Goal: Task Accomplishment & Management: Use online tool/utility

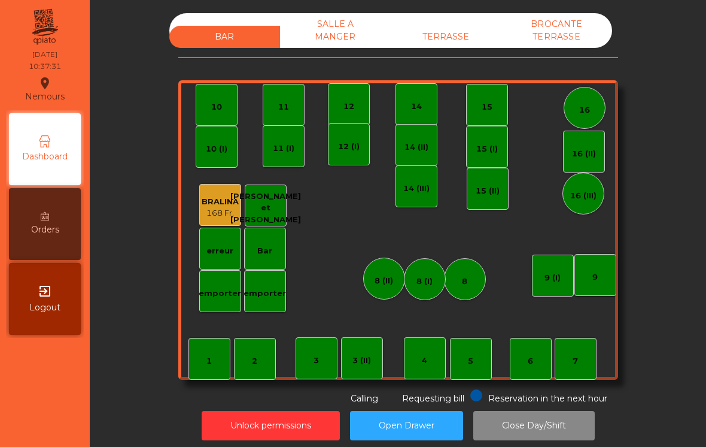
click at [573, 366] on div "7" at bounding box center [575, 361] width 5 height 12
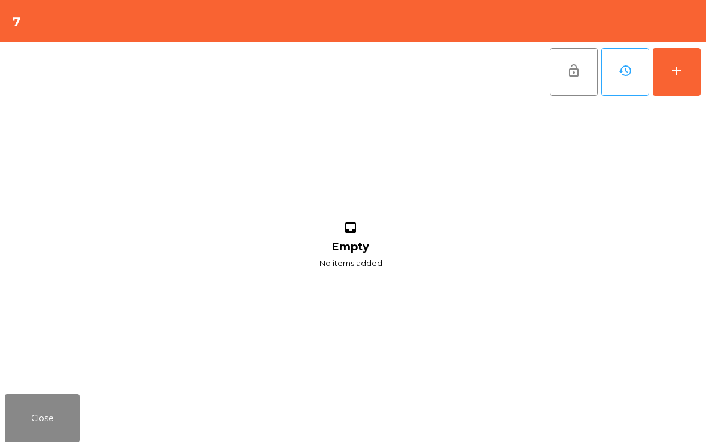
click at [684, 79] on button "add" at bounding box center [677, 72] width 48 height 48
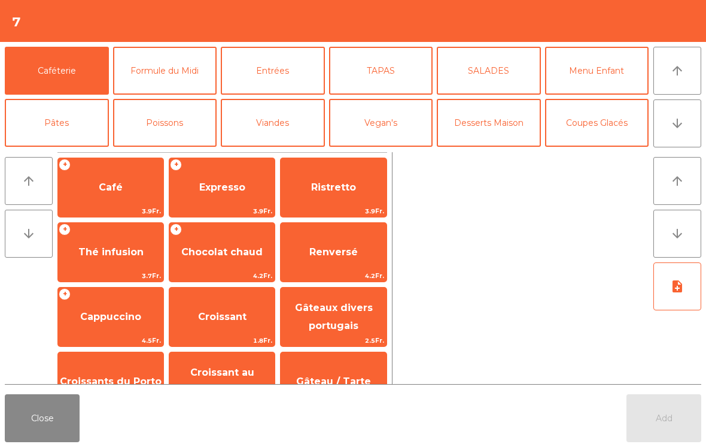
click at [195, 255] on span "Chocolat chaud" at bounding box center [221, 251] width 81 height 11
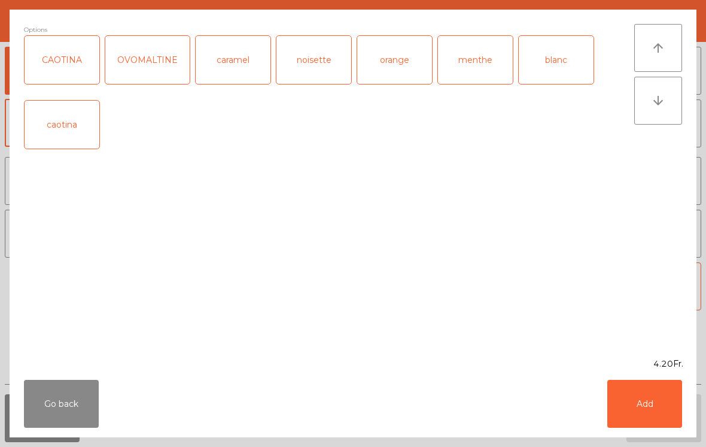
click at [62, 74] on div "CAOTINA" at bounding box center [62, 60] width 75 height 48
click at [630, 406] on button "Add" at bounding box center [645, 404] width 75 height 48
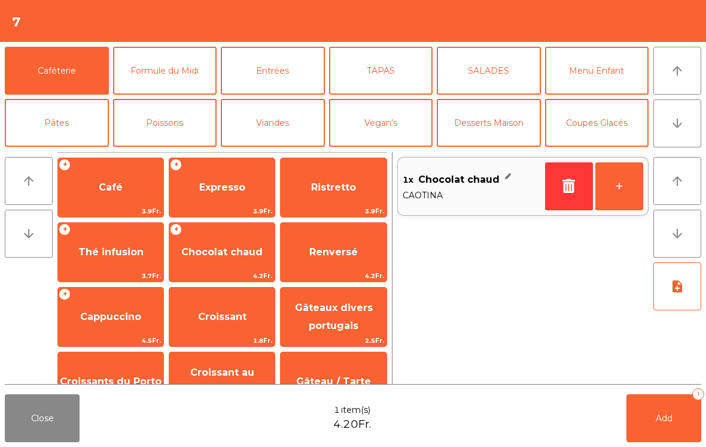
click at [627, 187] on button "+" at bounding box center [620, 186] width 48 height 48
click at [200, 253] on span "Chocolat chaud" at bounding box center [221, 251] width 81 height 11
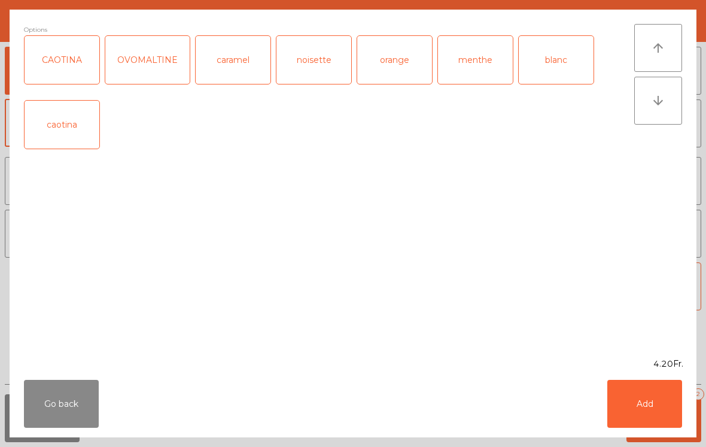
click at [47, 396] on button "Go back" at bounding box center [61, 404] width 75 height 48
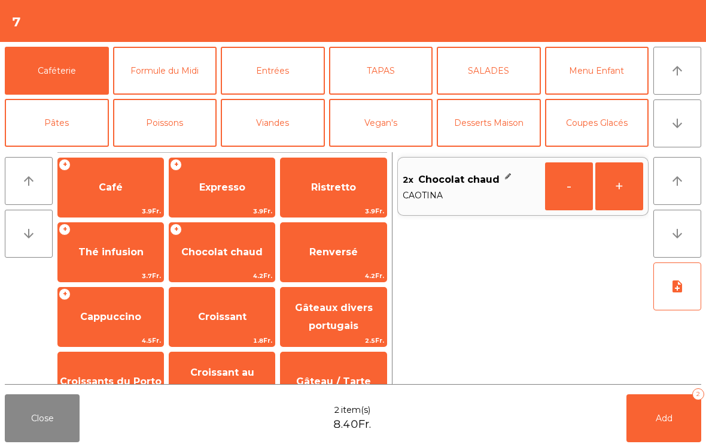
click at [560, 187] on button "-" at bounding box center [569, 186] width 48 height 48
click at [614, 180] on button "+" at bounding box center [620, 186] width 48 height 48
click at [654, 428] on button "Add 2" at bounding box center [664, 418] width 75 height 48
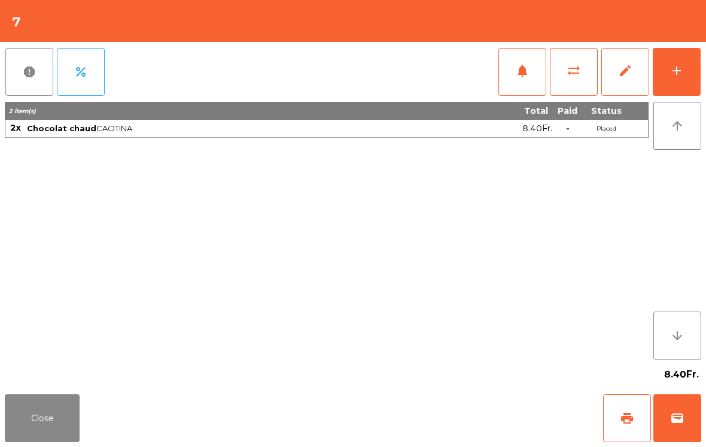
click at [44, 412] on button "Close" at bounding box center [42, 418] width 75 height 48
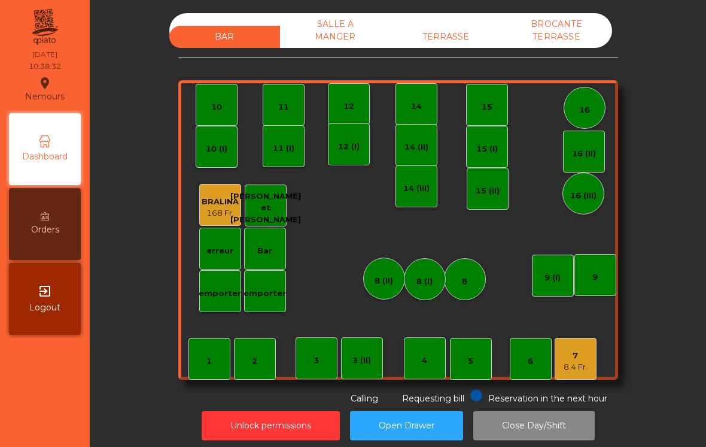
click at [186, 262] on div "1 2 3 4 5 6 7 8.4 Fr. 8 9 10 11 12 14 15 16 Bar 3 (II) 14 (II) 15 (I) erreur em…" at bounding box center [398, 229] width 440 height 299
click at [595, 366] on div "7 8.4 Fr." at bounding box center [576, 359] width 42 height 42
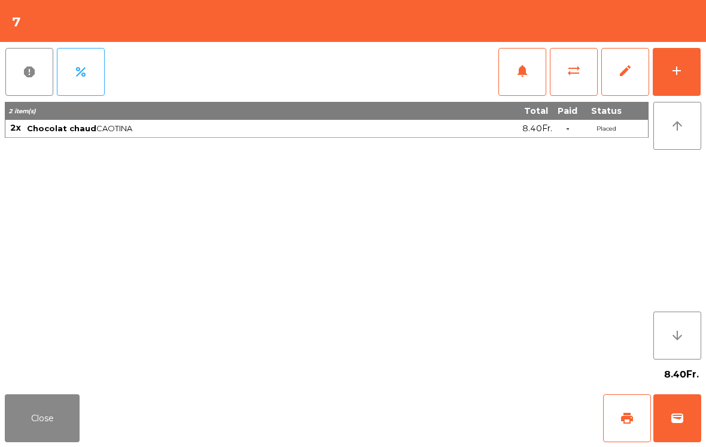
click at [640, 426] on button "print" at bounding box center [627, 418] width 48 height 48
click at [692, 424] on button "wallet" at bounding box center [678, 418] width 48 height 48
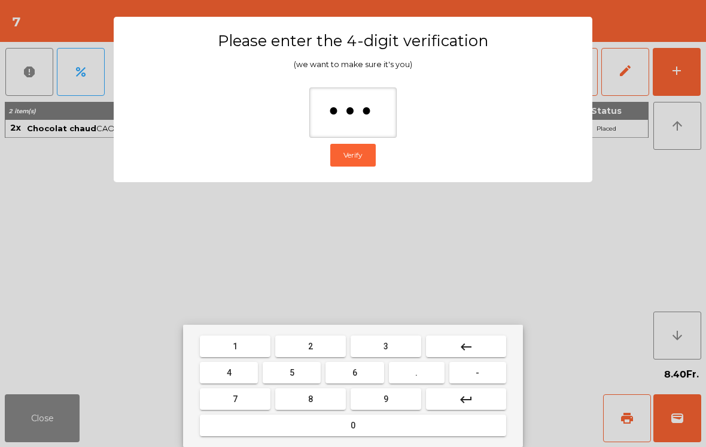
type input "****"
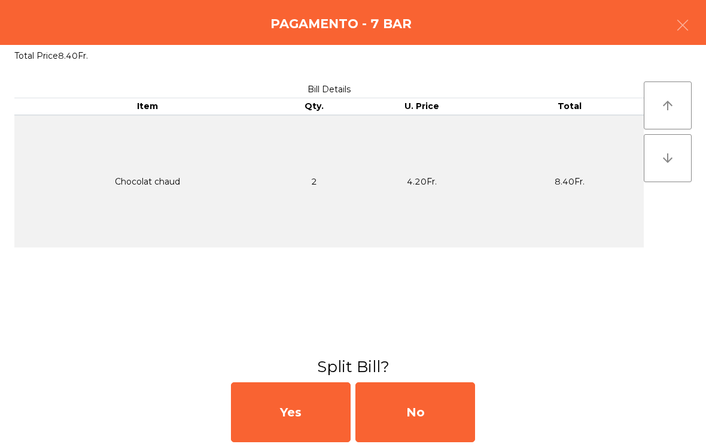
click at [446, 423] on div "No" at bounding box center [416, 412] width 120 height 60
click at [436, 409] on div "MB" at bounding box center [416, 412] width 120 height 60
click at [440, 398] on div "No" at bounding box center [416, 412] width 120 height 60
click at [432, 383] on div "BAR SALLE A MANGER TERRASSE BROCANTE TERRASSE 1 2 3 4 5 6 7 8.4 Fr. 8 9 10 11 1…" at bounding box center [398, 208] width 440 height 391
